Goal: Task Accomplishment & Management: Complete application form

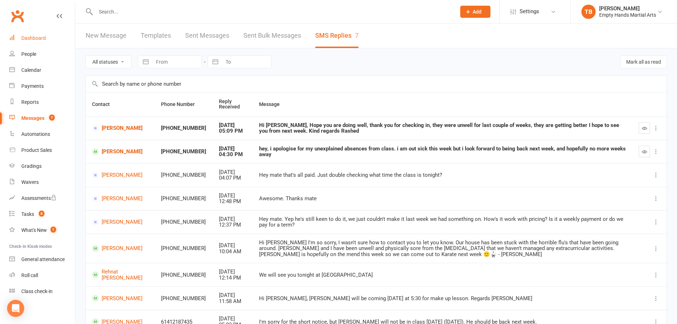
click at [36, 38] on div "Dashboard" at bounding box center [33, 38] width 25 height 6
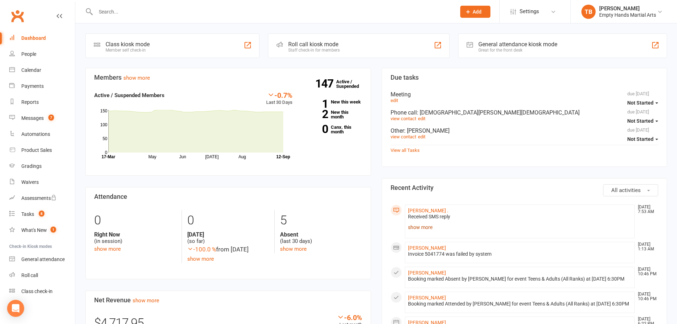
click at [422, 225] on link "show more" at bounding box center [520, 227] width 224 height 10
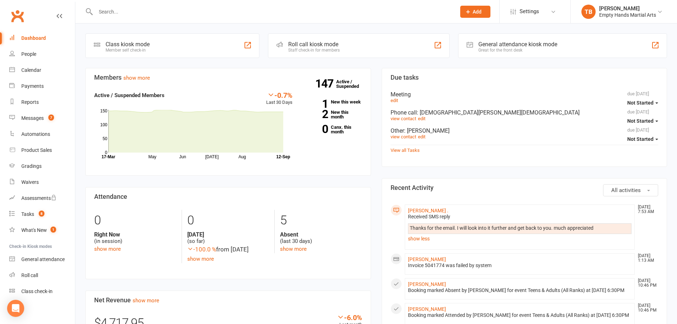
click at [477, 9] on span "Add" at bounding box center [476, 12] width 9 height 6
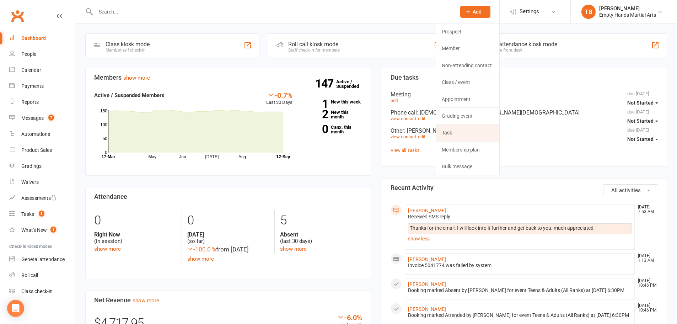
click at [458, 129] on link "Task" at bounding box center [467, 132] width 63 height 16
select select "1228"
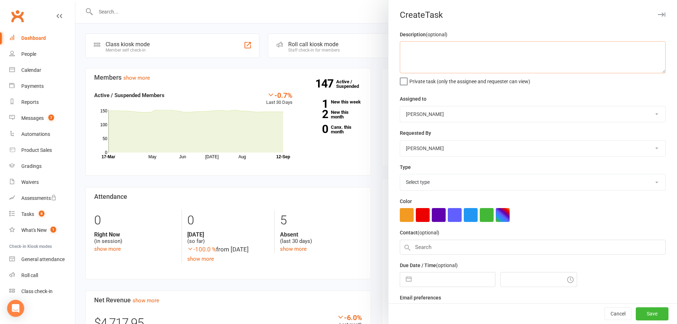
click at [447, 63] on textarea at bounding box center [533, 57] width 266 height 32
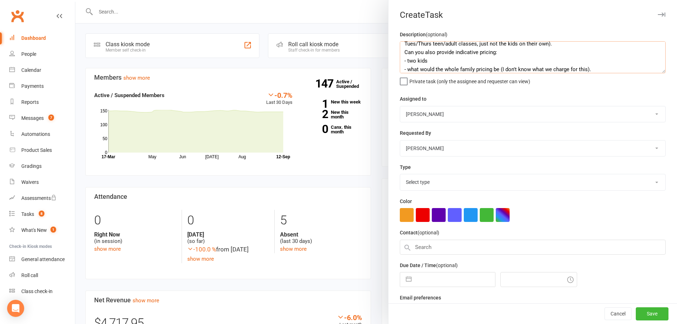
scroll to position [82, 0]
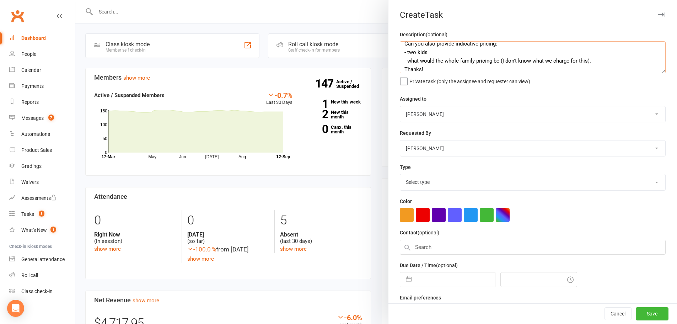
type textarea "Please contact [PERSON_NAME], we spoke [DATE] he has two kids (5 & 7). He is in…"
click at [477, 114] on select "Empty Hands Martial Arts EHMA Office - [PERSON_NAME] [PERSON_NAME] EHMA Student…" at bounding box center [532, 114] width 265 height 16
select select "47947"
click at [400, 107] on select "Empty Hands Martial Arts EHMA Office - [PERSON_NAME] [PERSON_NAME] EHMA Student…" at bounding box center [532, 114] width 265 height 16
click at [461, 183] on select "Select type Attendance Check membership Check paid Class times E-mail Meeting N…" at bounding box center [532, 182] width 265 height 16
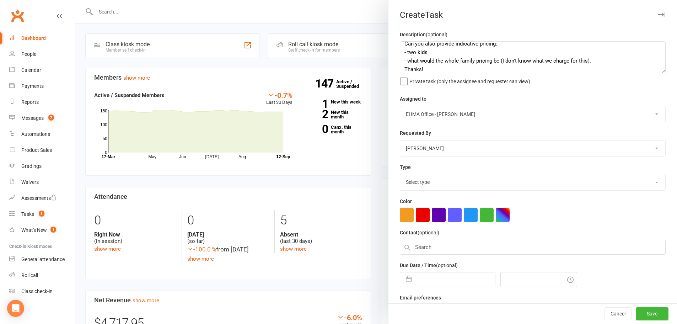
select select "27668"
click at [400, 175] on select "Select type Attendance Check membership Check paid Class times E-mail Meeting N…" at bounding box center [532, 182] width 265 height 16
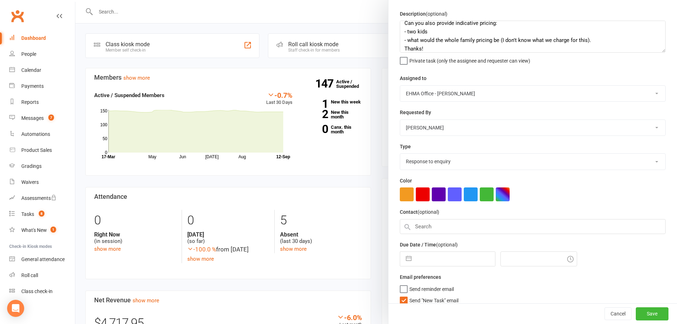
scroll to position [30, 0]
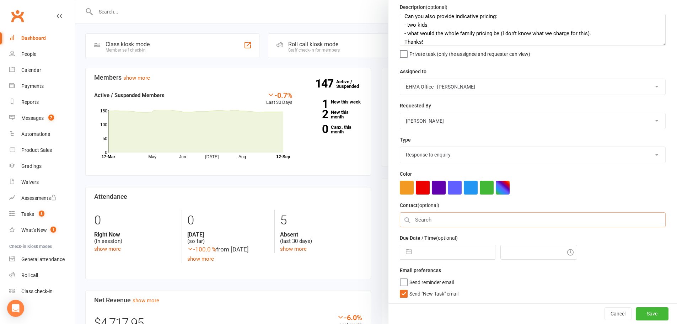
click at [450, 216] on input "text" at bounding box center [533, 219] width 266 height 15
select select "7"
select select "2025"
select select "8"
select select "2025"
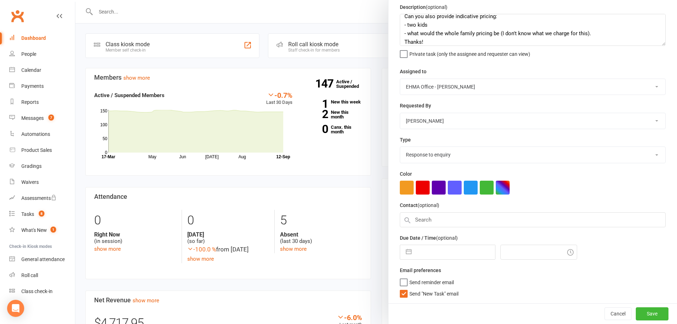
select select "9"
select select "2025"
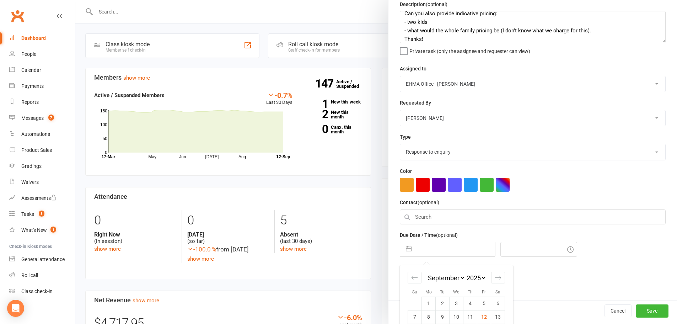
click at [429, 248] on input "text" at bounding box center [455, 249] width 80 height 14
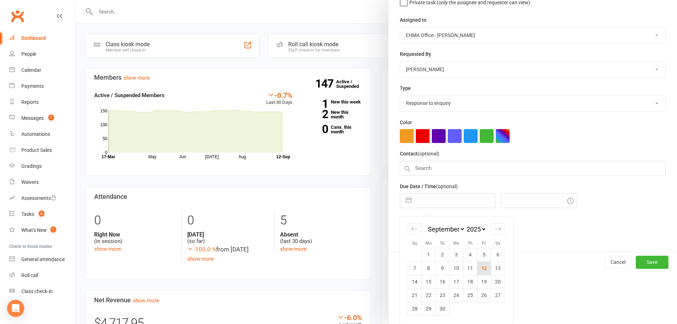
click at [485, 268] on td "12" at bounding box center [484, 267] width 14 height 13
type input "[DATE]"
type input "9:45am"
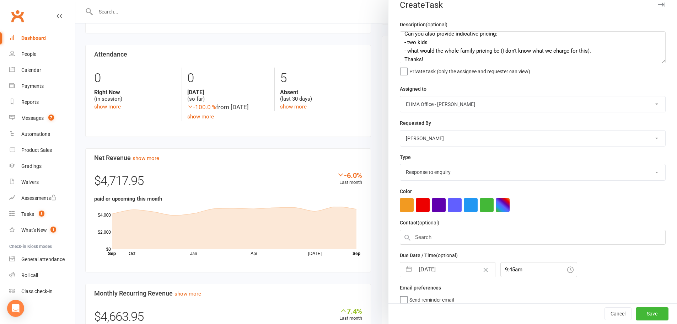
scroll to position [0, 0]
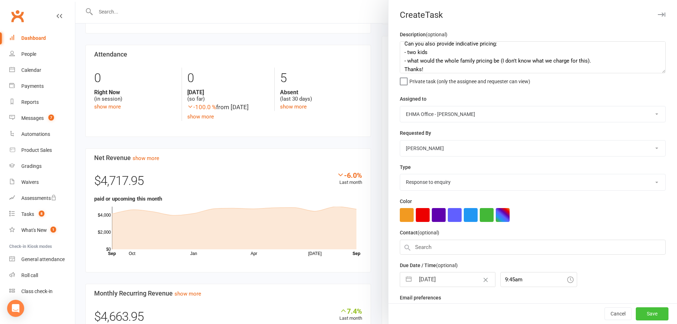
click at [646, 314] on button "Save" at bounding box center [651, 313] width 33 height 13
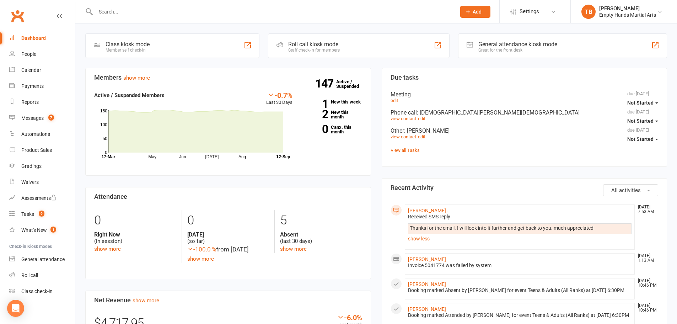
click at [296, 14] on input "text" at bounding box center [271, 12] width 357 height 10
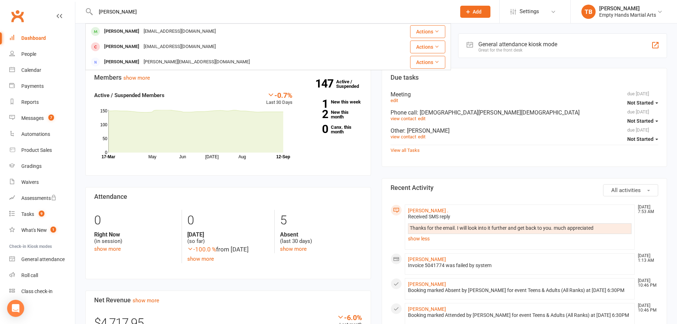
type input "[PERSON_NAME]"
